Goal: Information Seeking & Learning: Find specific fact

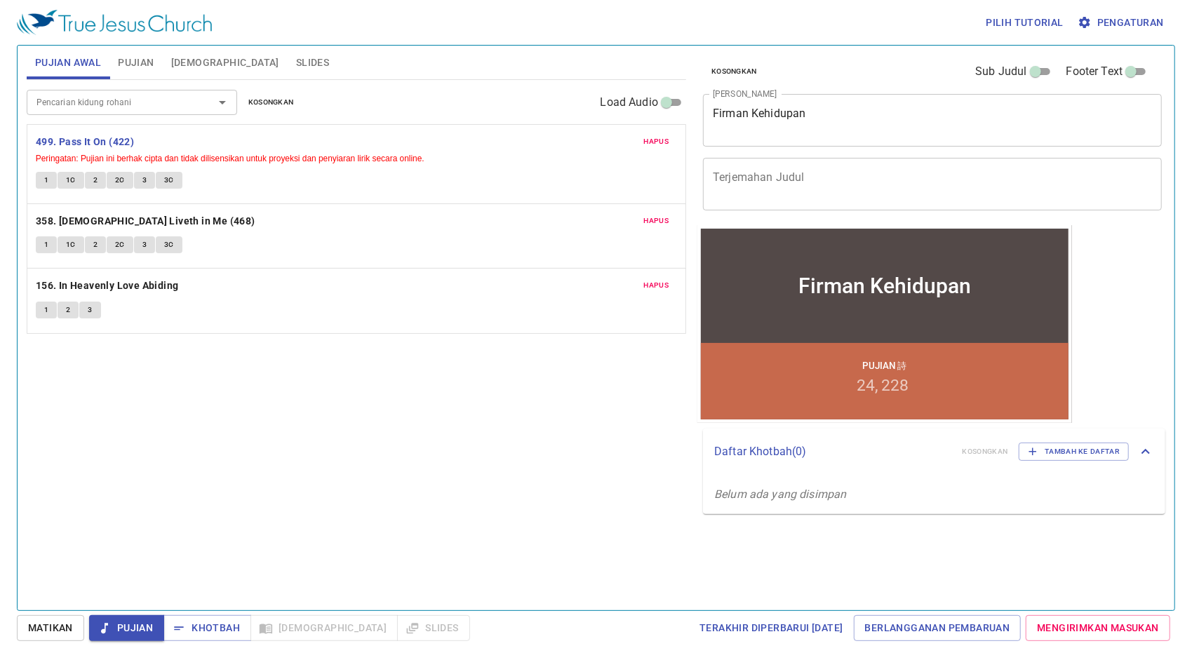
click at [124, 62] on span "Pujian" at bounding box center [136, 63] width 36 height 18
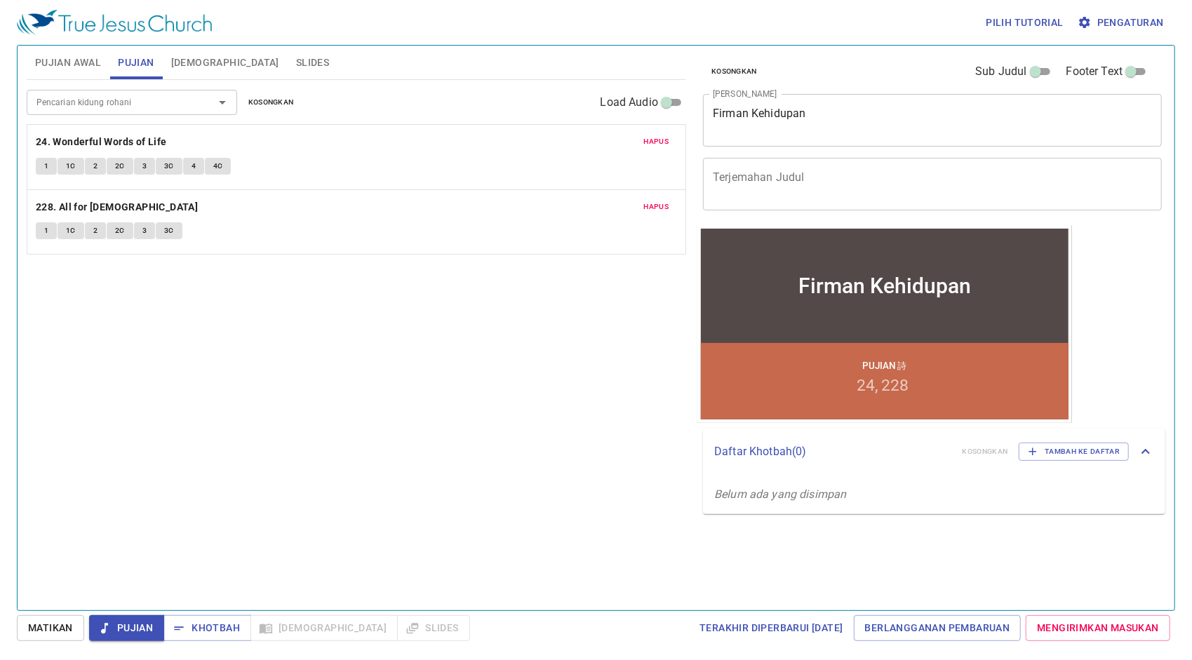
click at [80, 69] on span "Pujian Awal" at bounding box center [68, 63] width 66 height 18
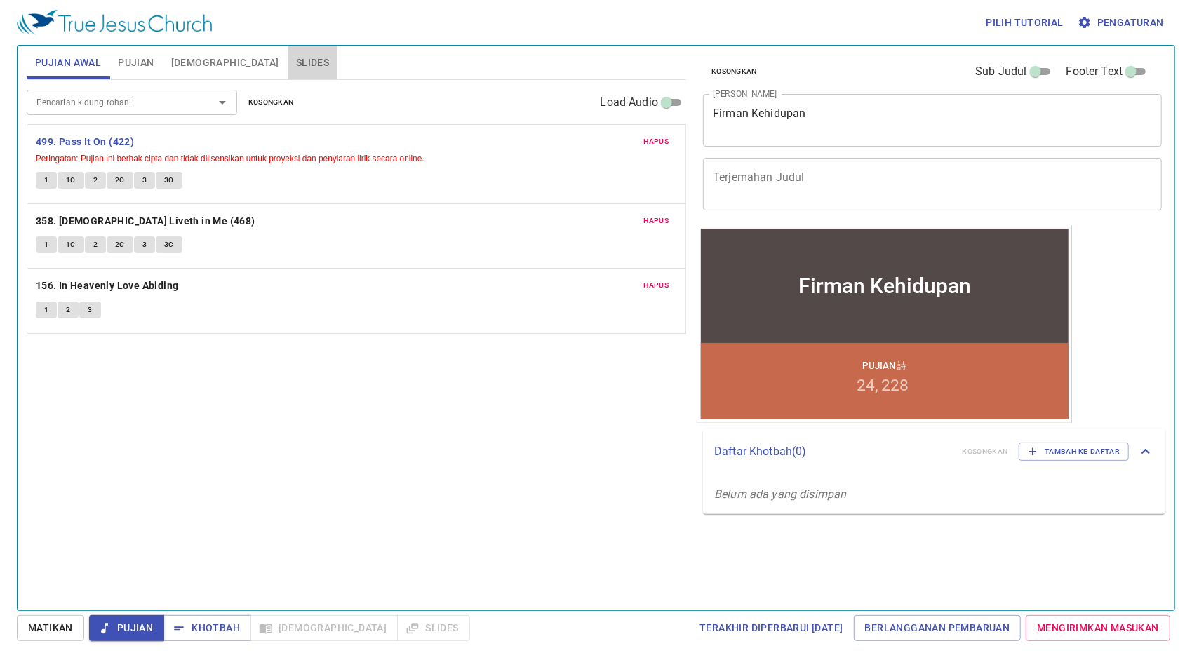
click at [296, 67] on span "Slides" at bounding box center [312, 63] width 33 height 18
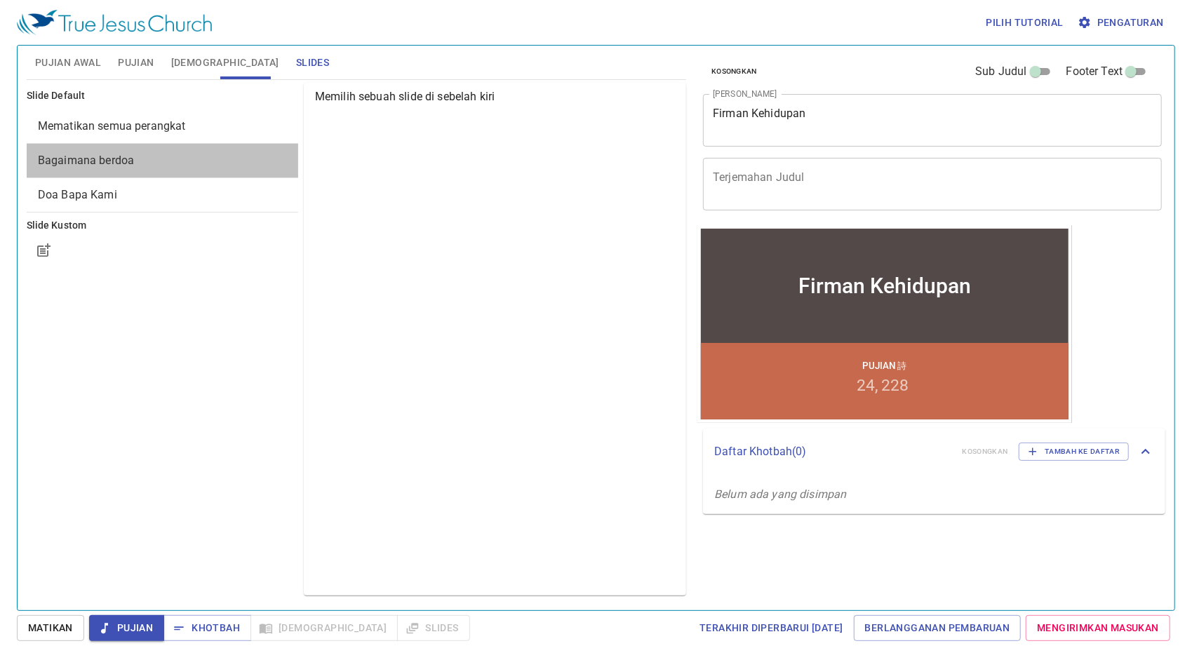
click at [94, 161] on span "Bagaimana berdoa" at bounding box center [86, 160] width 96 height 13
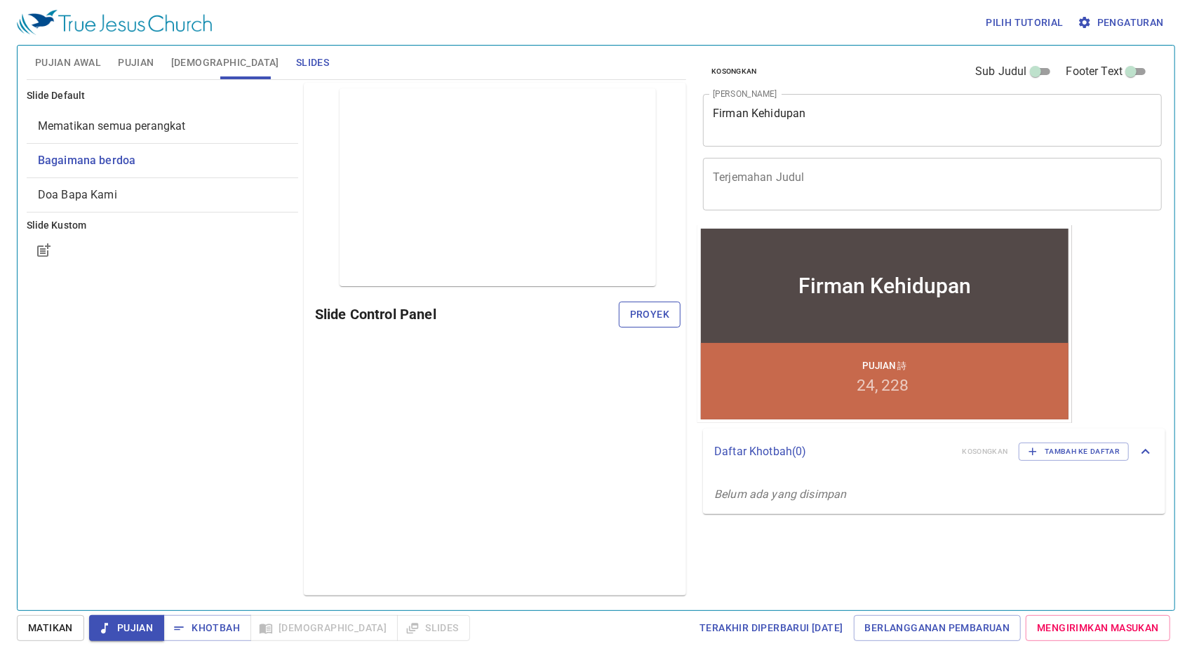
click at [660, 314] on span "Proyek" at bounding box center [649, 315] width 39 height 18
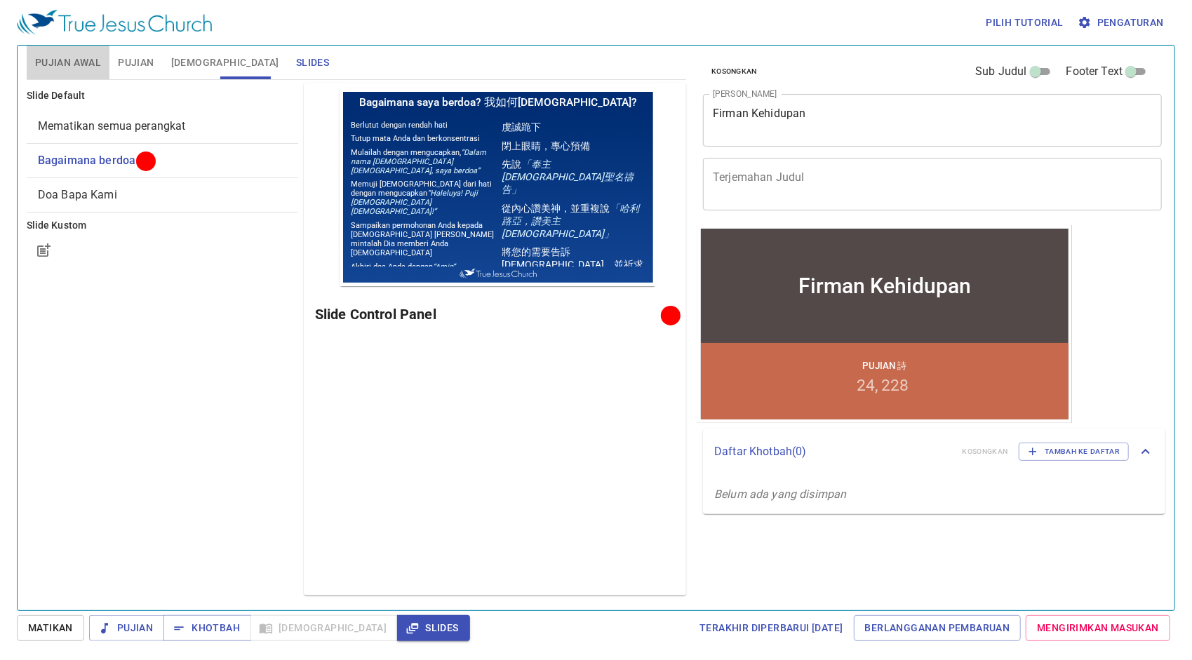
click at [86, 60] on span "Pujian Awal" at bounding box center [68, 63] width 66 height 18
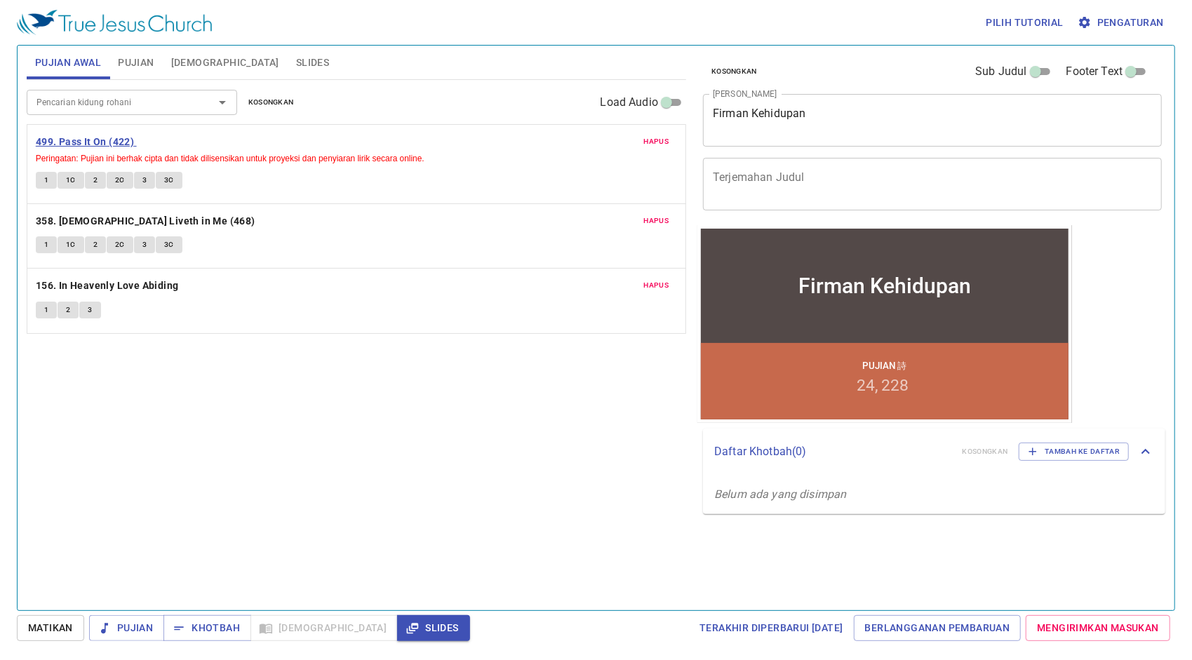
click at [104, 138] on b "499. Pass It On (422)" at bounding box center [85, 142] width 98 height 18
click at [45, 175] on span "1" at bounding box center [46, 180] width 4 height 13
click at [69, 178] on span "1C" at bounding box center [71, 180] width 10 height 13
click at [88, 175] on button "2" at bounding box center [95, 180] width 21 height 17
click at [119, 178] on span "2C" at bounding box center [120, 180] width 10 height 13
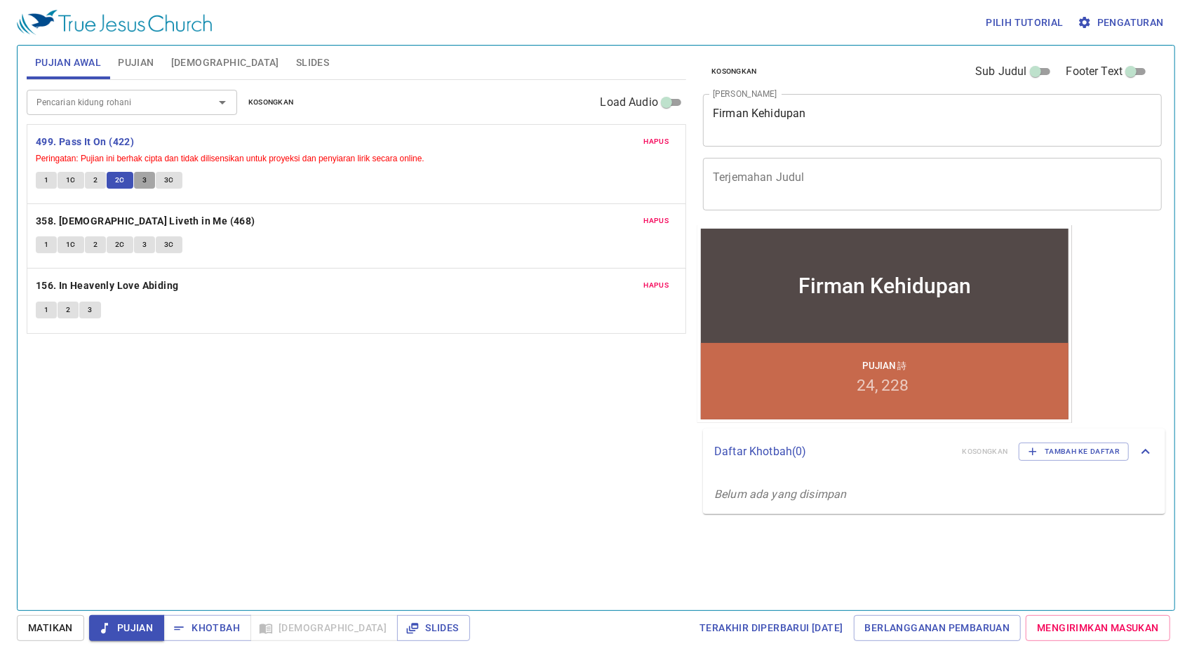
click at [138, 182] on button "3" at bounding box center [144, 180] width 21 height 17
click at [166, 179] on span "3C" at bounding box center [169, 180] width 10 height 13
click at [101, 142] on b "499. Pass It On (422)" at bounding box center [85, 142] width 98 height 18
click at [148, 218] on b "358. [DEMOGRAPHIC_DATA] Liveth in Me (468)" at bounding box center [146, 222] width 220 height 18
click at [44, 244] on span "1" at bounding box center [46, 245] width 4 height 13
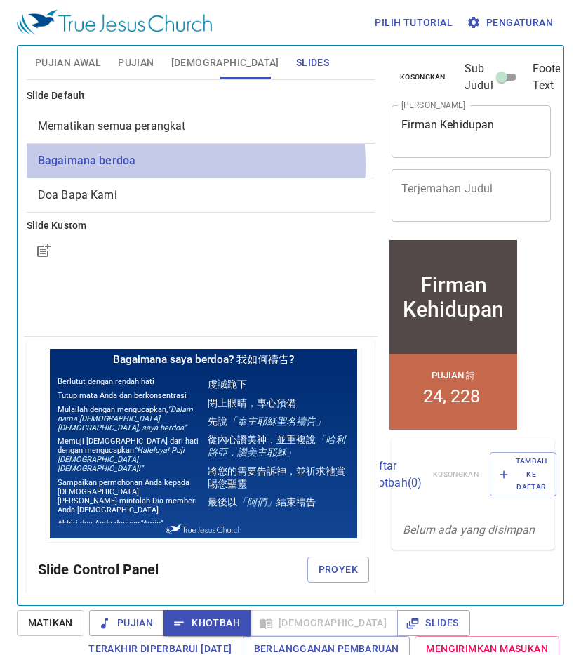
click at [106, 164] on span "Bagaimana berdoa" at bounding box center [87, 160] width 98 height 13
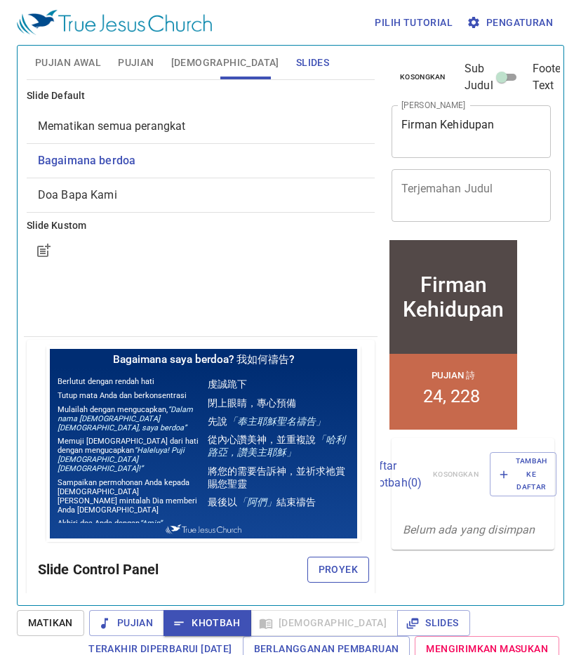
click at [324, 564] on span "Proyek" at bounding box center [338, 570] width 39 height 18
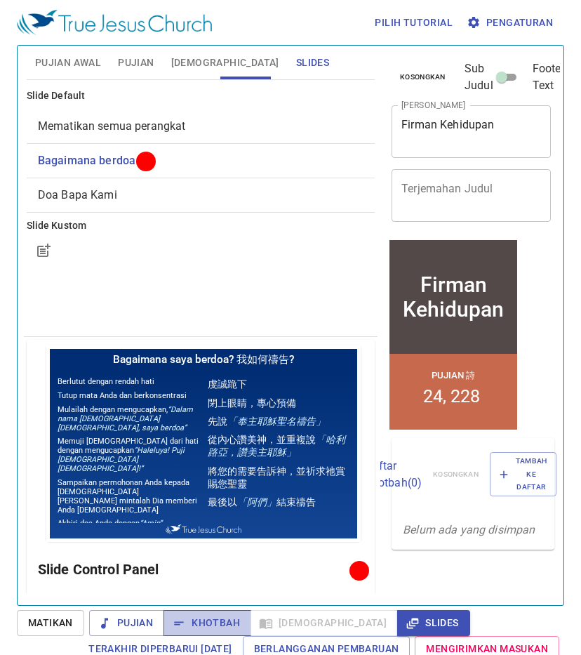
click at [215, 622] on span "Khotbah" at bounding box center [207, 623] width 65 height 18
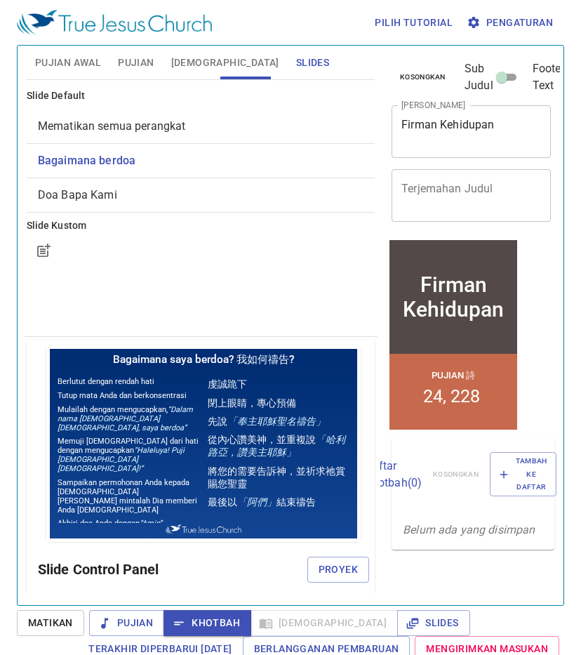
drag, startPoint x: 321, startPoint y: 284, endPoint x: 353, endPoint y: 288, distance: 31.9
click at [341, 286] on div "Slide Default Mematikan semua perangkat Bagaimana berdoa Doa Bapa Kami Slide Ku…" at bounding box center [201, 208] width 354 height 257
click at [190, 63] on span "[DEMOGRAPHIC_DATA]" at bounding box center [225, 63] width 108 height 18
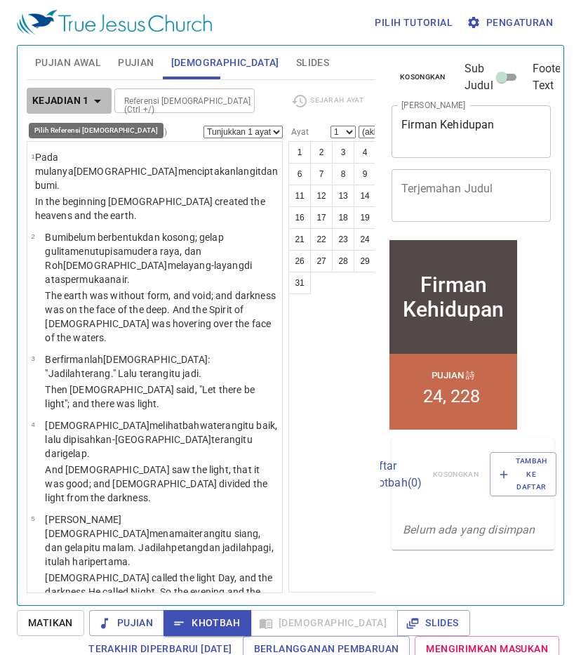
click at [100, 107] on icon "button" at bounding box center [97, 101] width 17 height 17
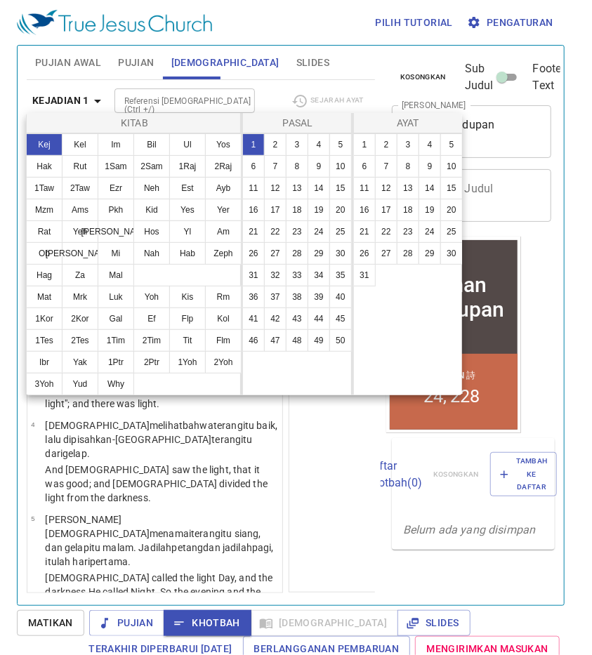
click at [98, 104] on div at bounding box center [296, 327] width 592 height 655
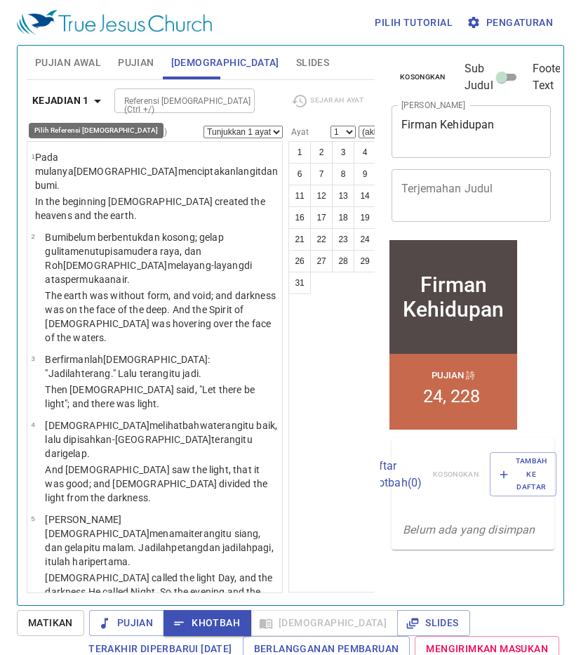
click at [76, 97] on b "Kejadian 1" at bounding box center [60, 101] width 57 height 18
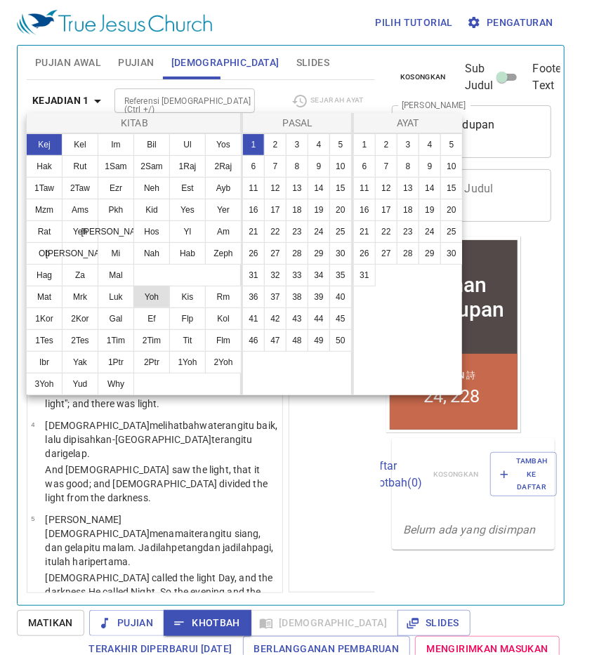
click at [149, 299] on button "Yoh" at bounding box center [151, 297] width 36 height 22
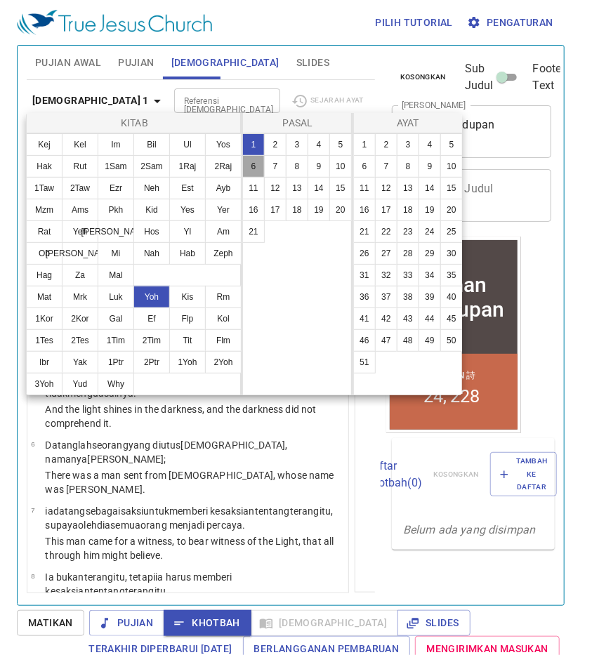
click at [258, 168] on button "6" at bounding box center [253, 166] width 22 height 22
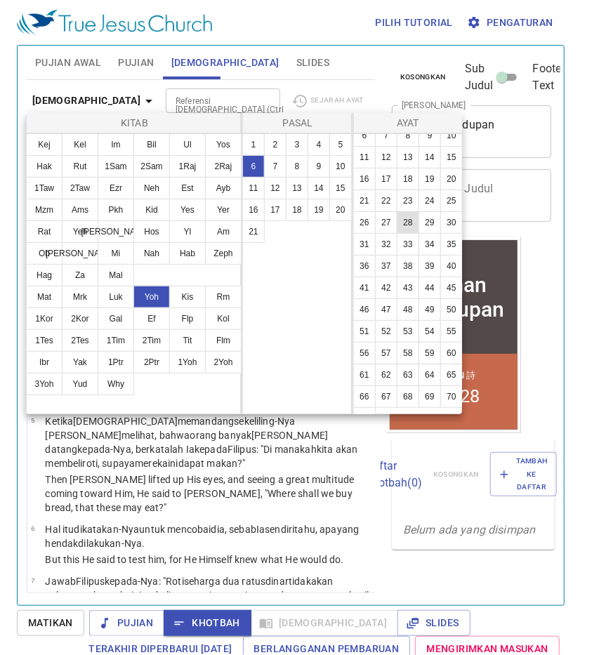
scroll to position [111, 0]
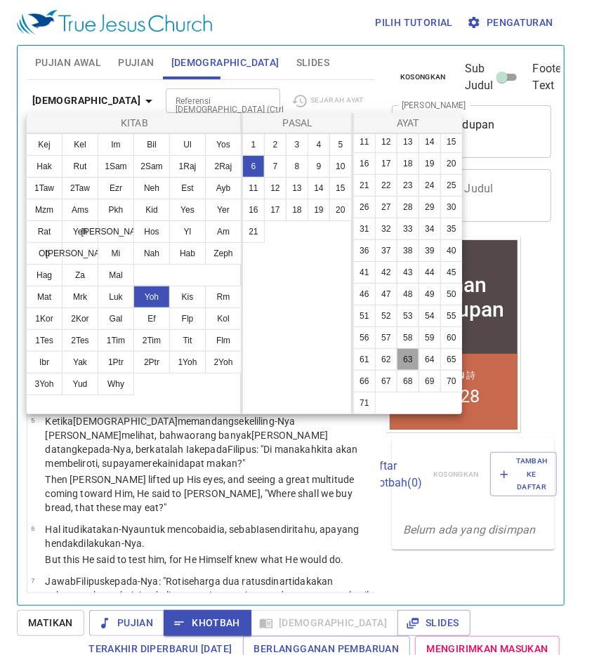
click at [403, 360] on button "63" at bounding box center [407, 359] width 22 height 22
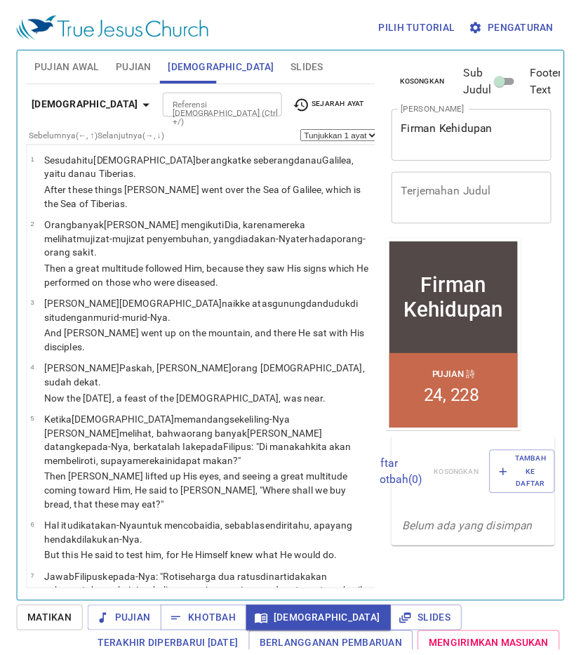
scroll to position [6213, 0]
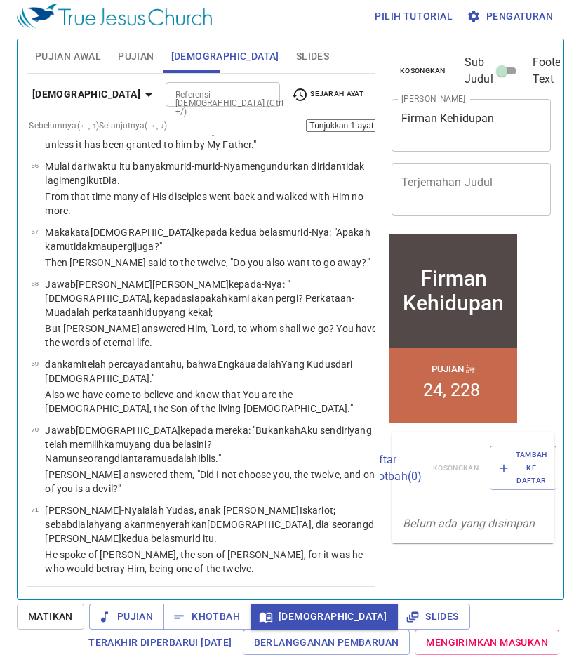
click at [456, 404] on button "64" at bounding box center [467, 407] width 22 height 22
select select "64"
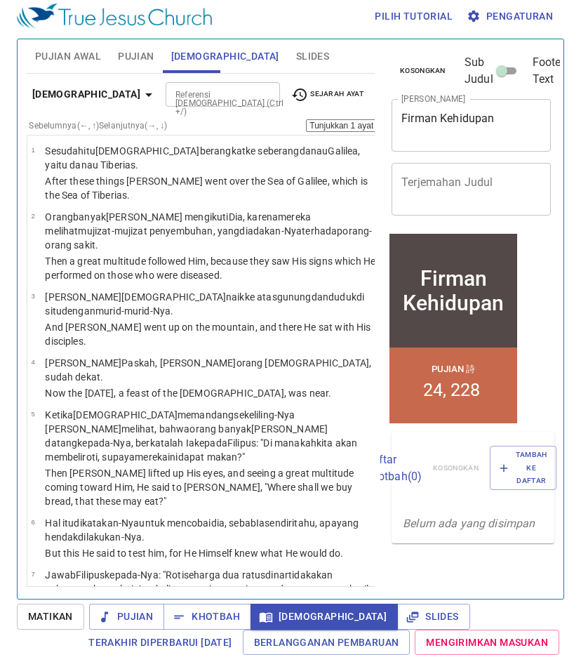
scroll to position [6213, 0]
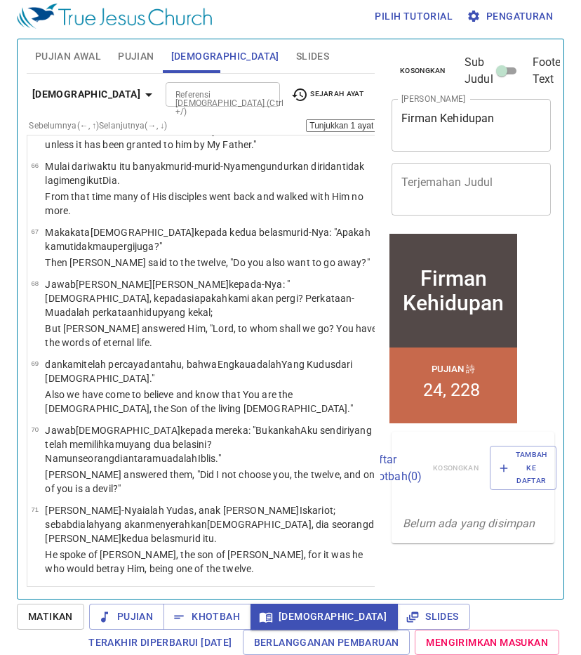
click at [434, 427] on button "68" at bounding box center [445, 429] width 22 height 22
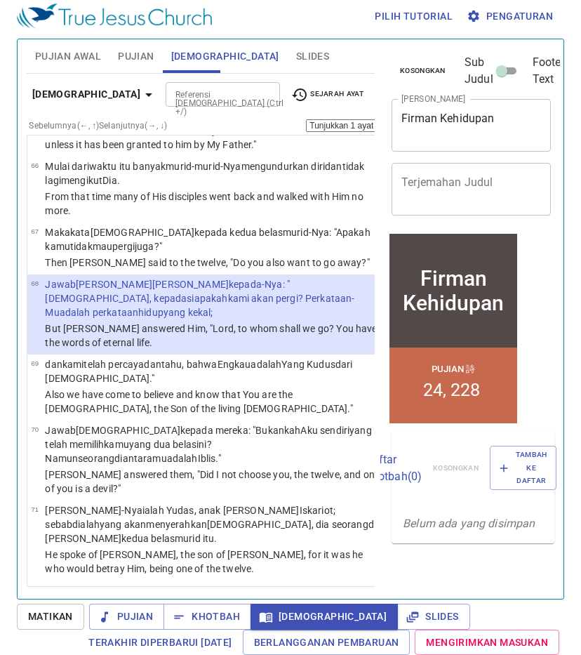
click at [456, 426] on button "69" at bounding box center [467, 429] width 22 height 22
select select "69"
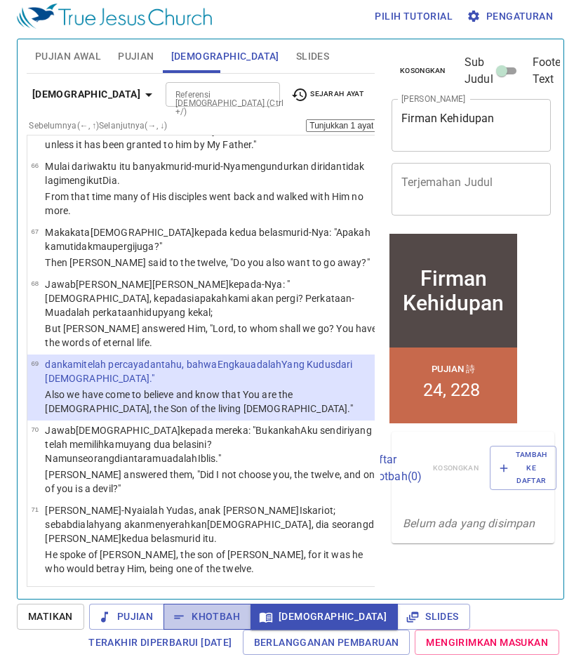
click at [211, 624] on span "Khotbah" at bounding box center [207, 617] width 65 height 18
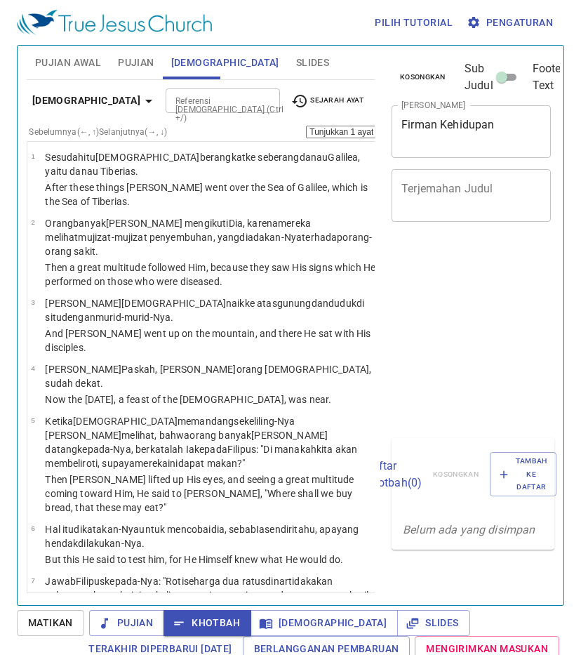
select select "69"
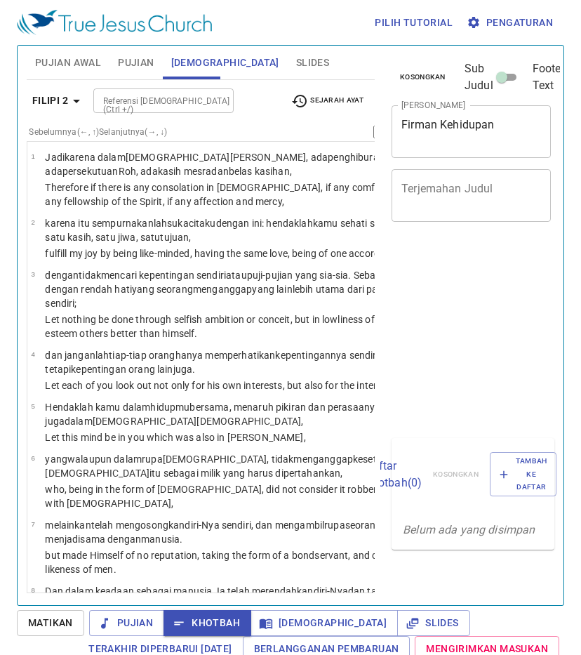
select select "16"
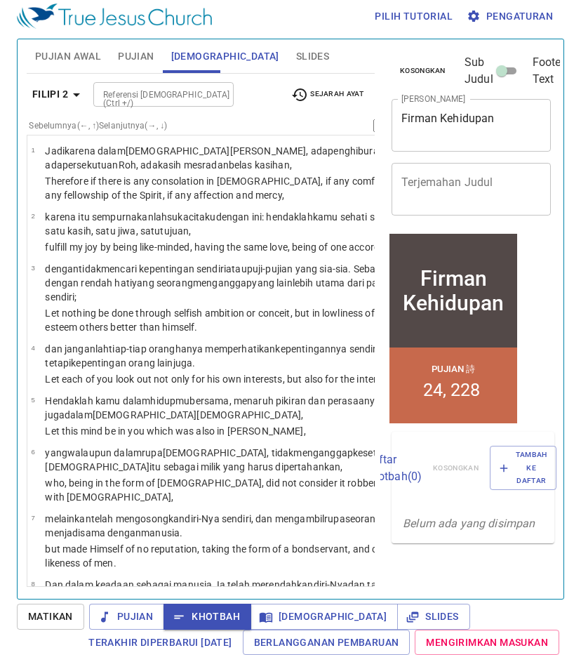
scroll to position [1315, 0]
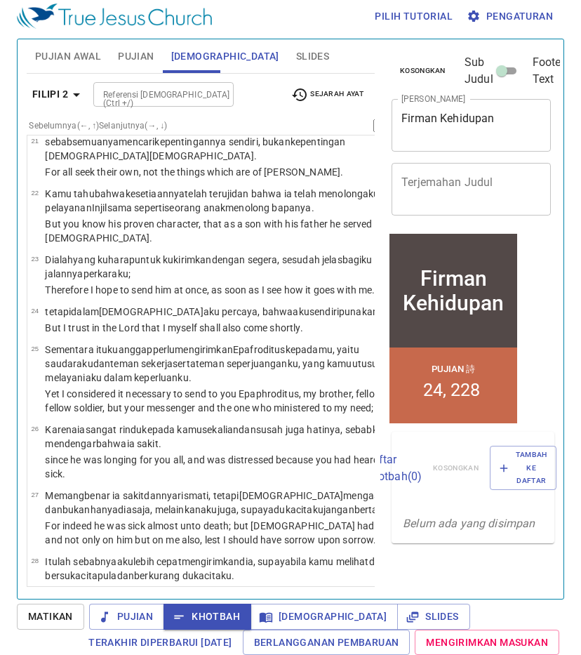
click at [458, 308] on div "1 2 3 4 5 6 7 8 9 10 11 12 13 14 15 16 17 18 19 20 21 22 23 24 25 26 27 28 29 30" at bounding box center [513, 360] width 110 height 451
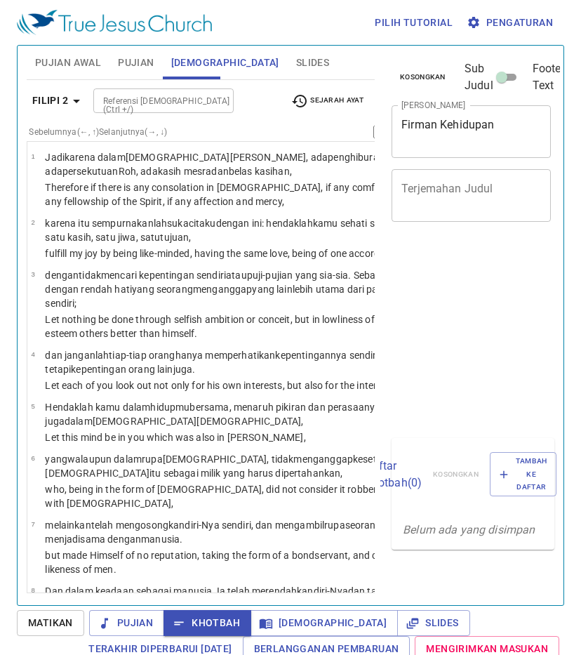
select select "16"
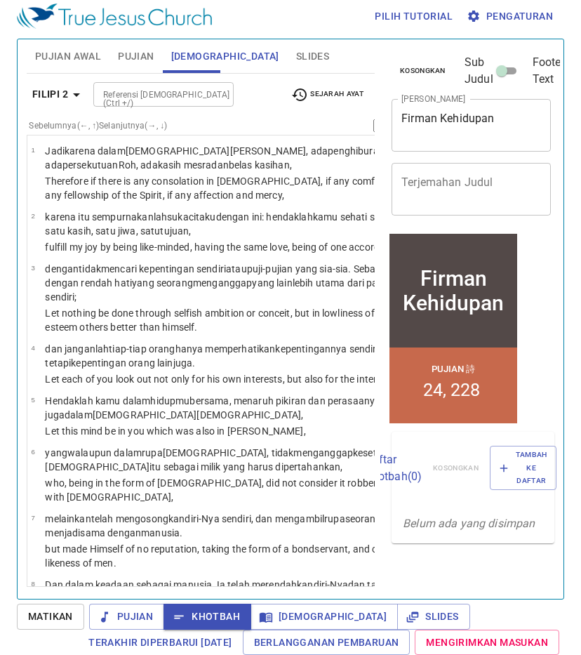
scroll to position [1315, 0]
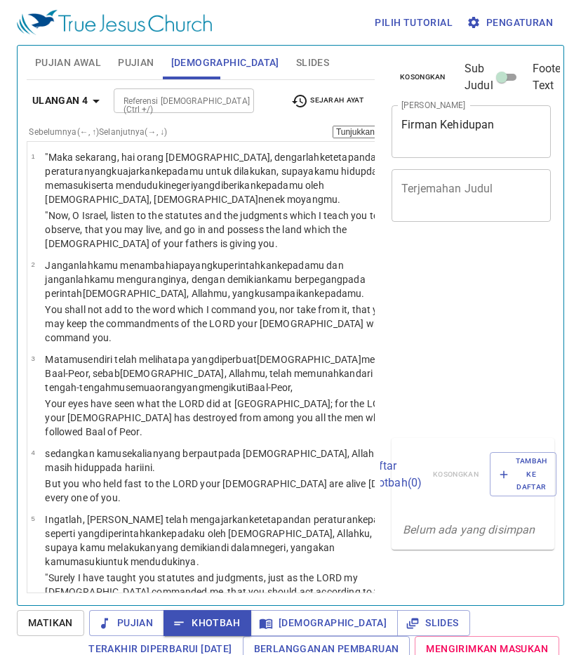
select select "40"
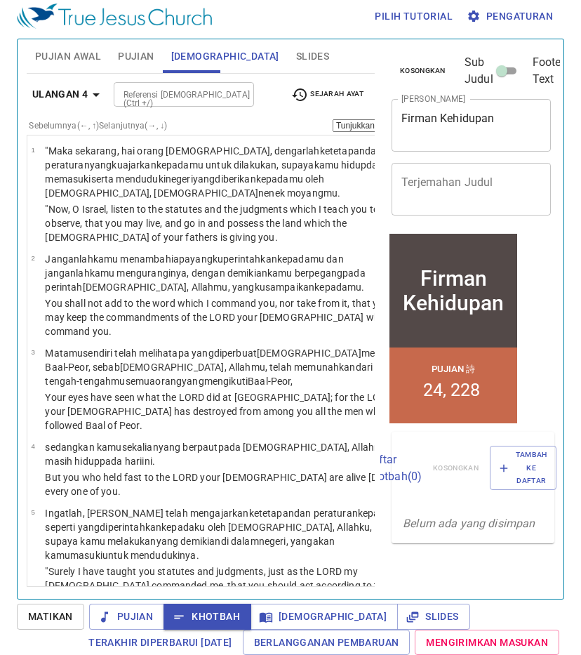
scroll to position [5328, 0]
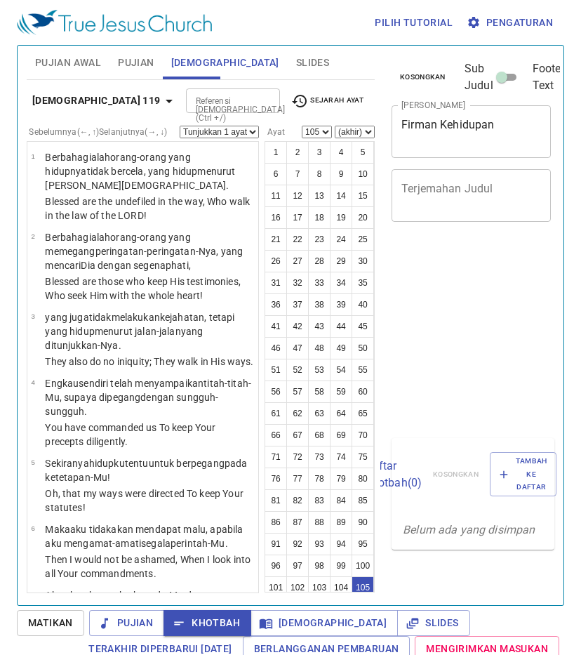
select select "105"
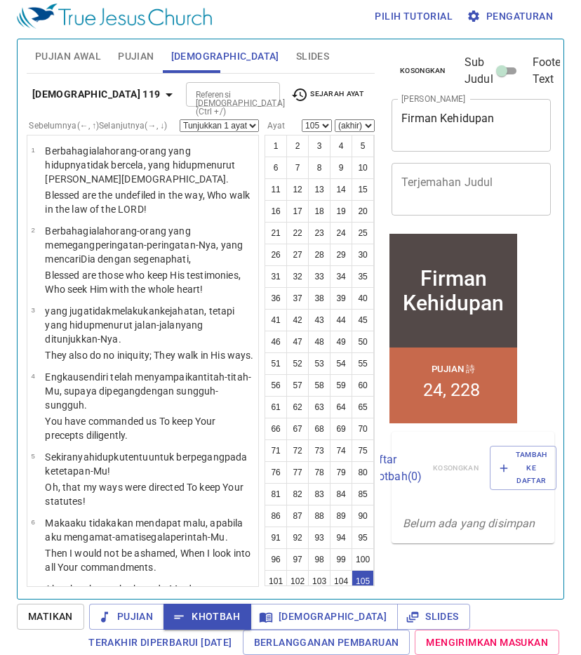
scroll to position [491, 0]
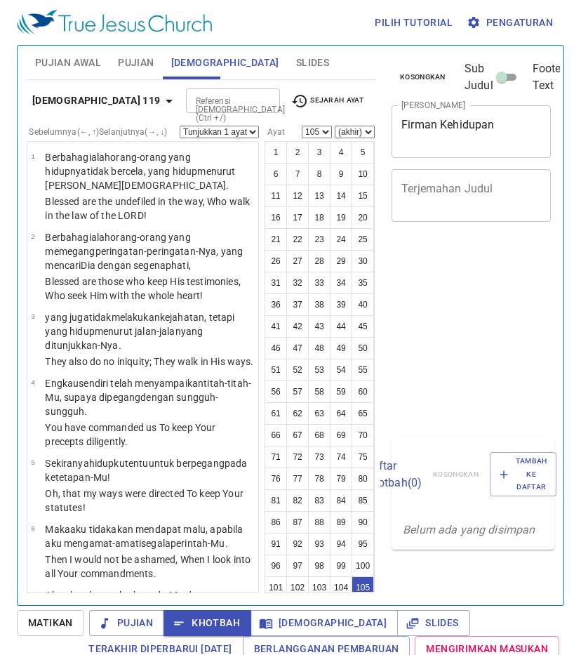
select select "105"
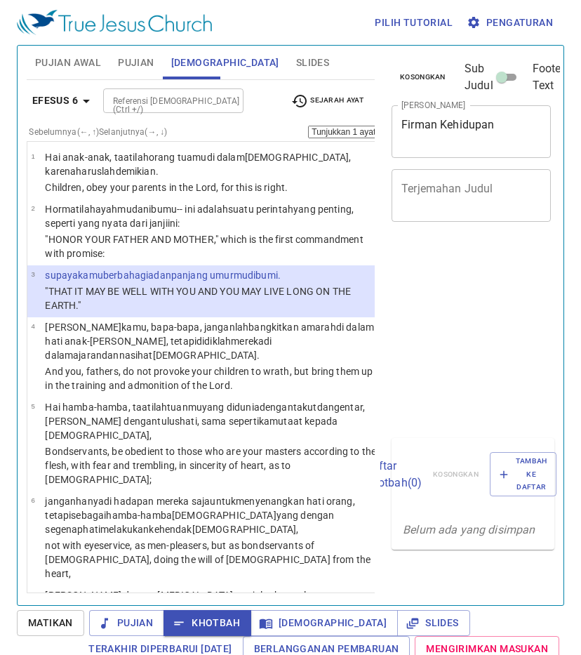
select select "3"
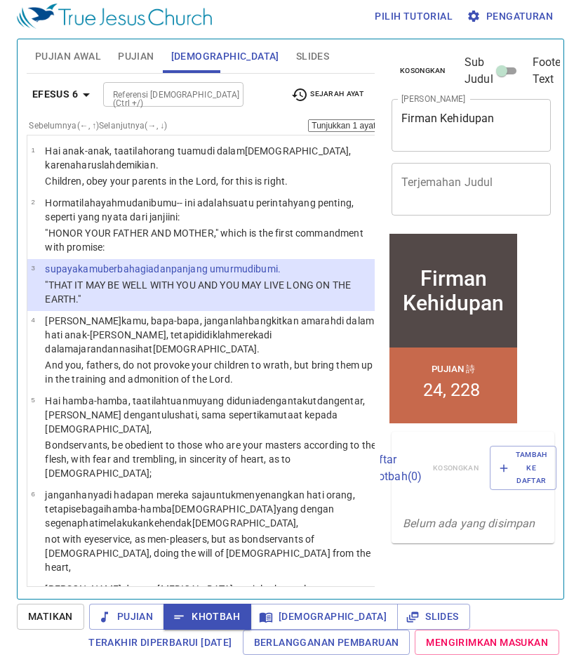
scroll to position [6, 0]
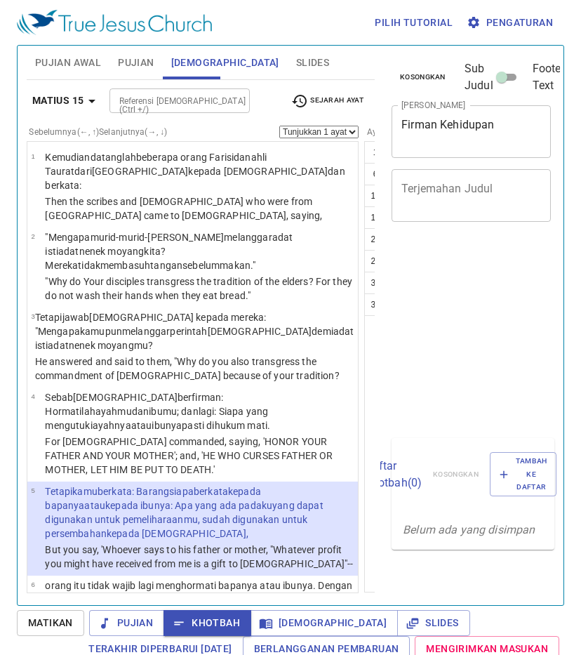
select select "5"
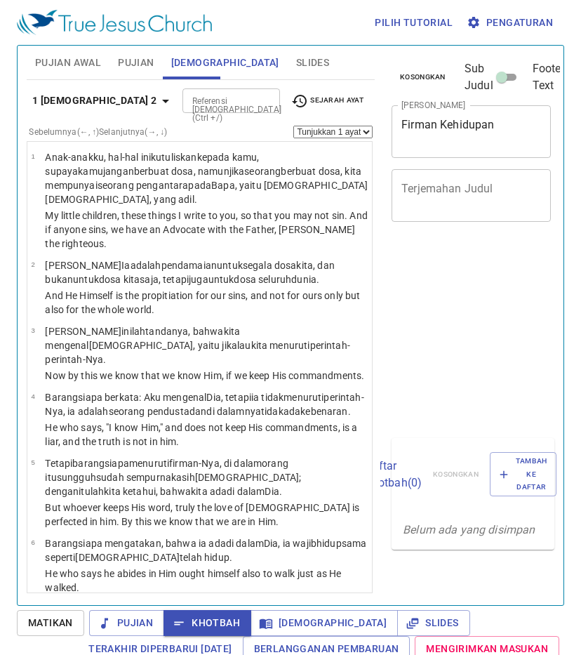
select select "9"
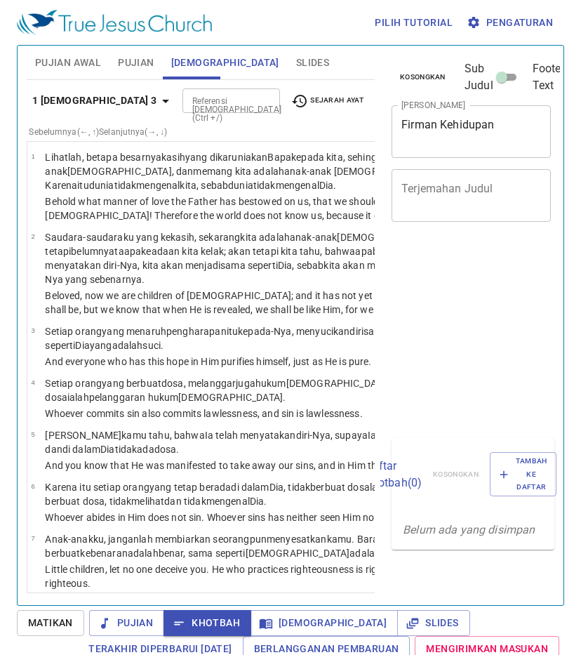
select select "15"
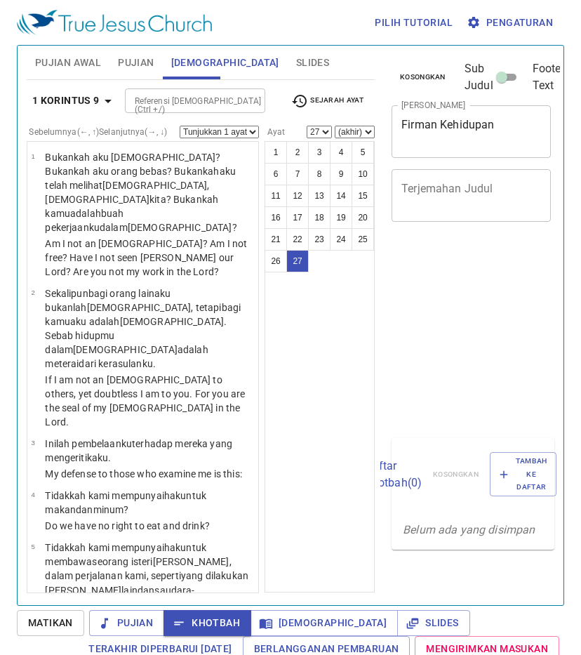
select select "27"
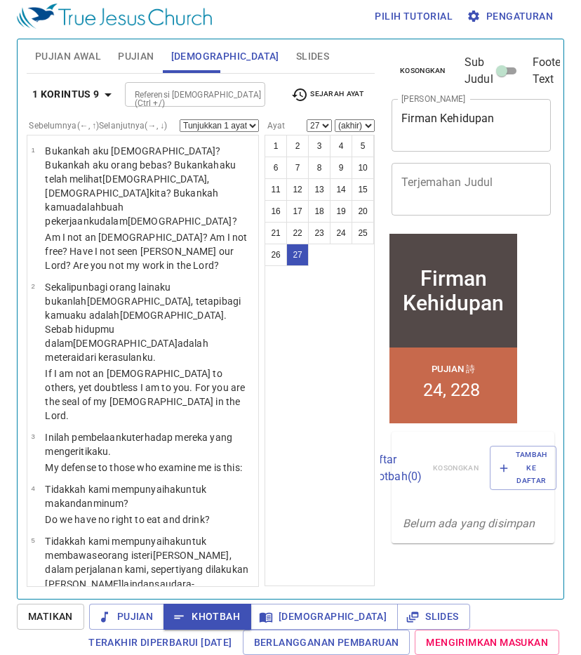
scroll to position [2844, 0]
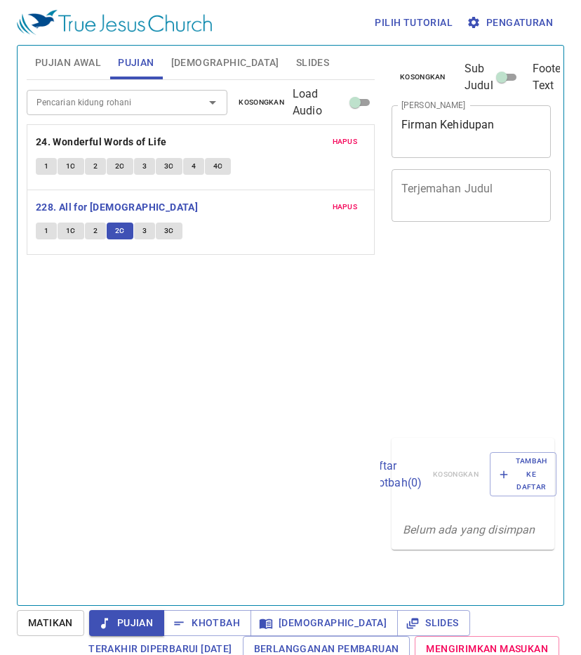
scroll to position [6, 0]
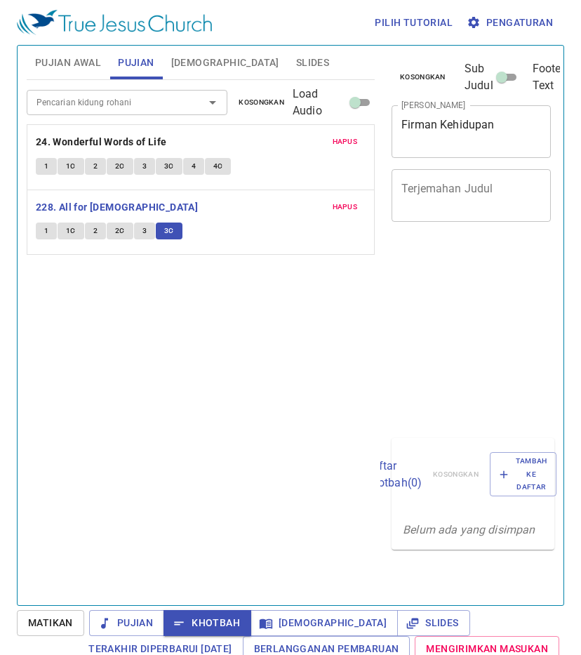
scroll to position [6, 0]
